Goal: Navigation & Orientation: Find specific page/section

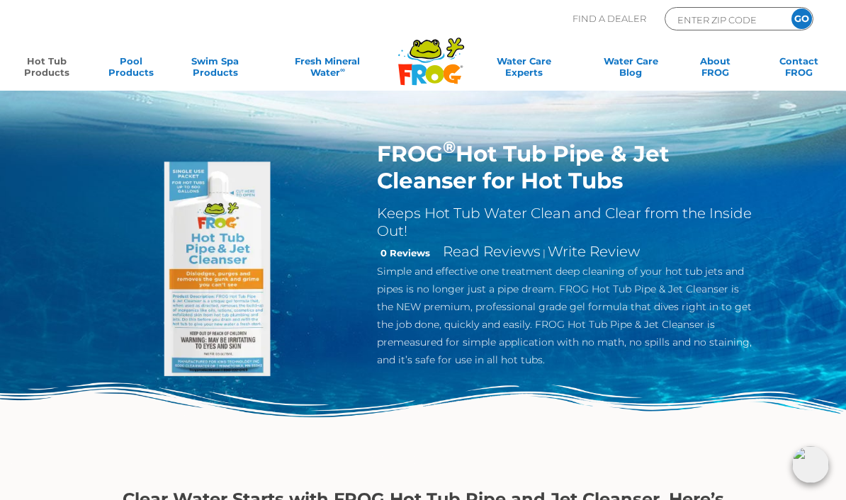
click at [821, 172] on div "FROG ® Hot Tub Pipe & Jet Cleanser for Hot Tubs Keeps Hot Tub Water Clean and C…" at bounding box center [423, 237] width 846 height 475
click at [618, 10] on p "Find A Dealer" at bounding box center [609, 18] width 74 height 23
click at [713, 11] on input "ENTER ZIP CODE" at bounding box center [724, 19] width 96 height 16
type input "ENTER ZIP CODE"
type input "96738"
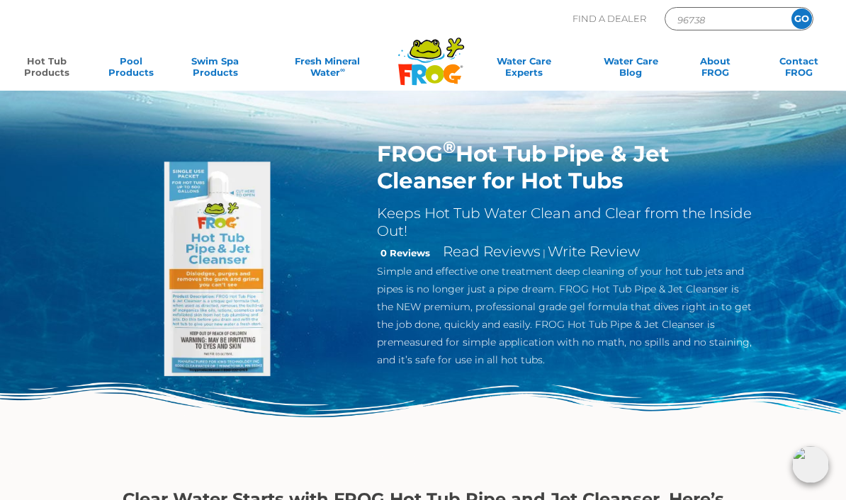
click at [807, 16] on input "GO" at bounding box center [801, 18] width 21 height 21
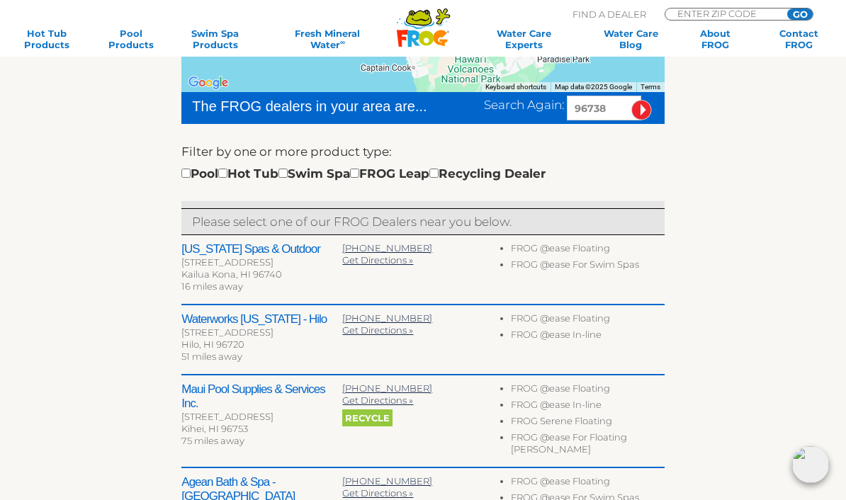
scroll to position [349, 0]
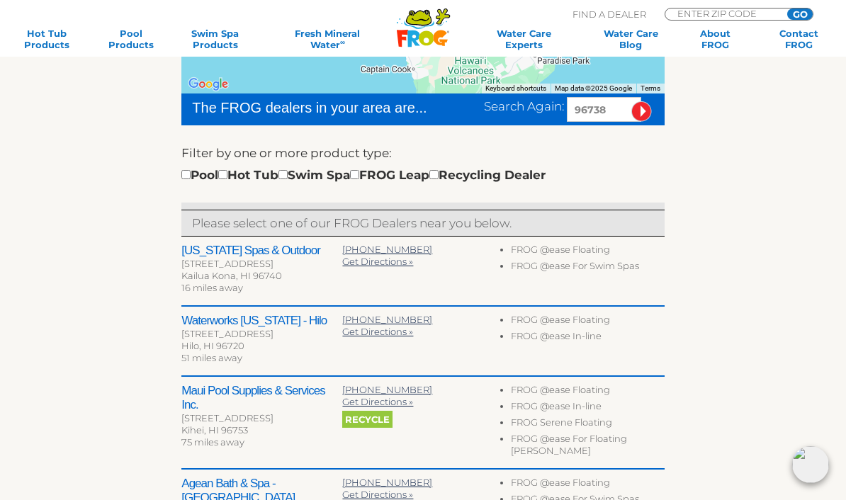
click at [227, 172] on input "checkbox" at bounding box center [222, 174] width 9 height 9
checkbox input "true"
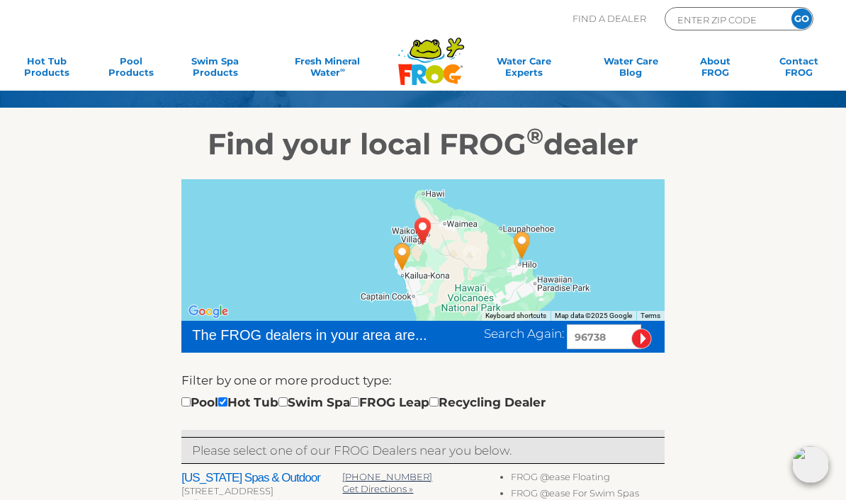
scroll to position [115, 0]
